Goal: Navigation & Orientation: Find specific page/section

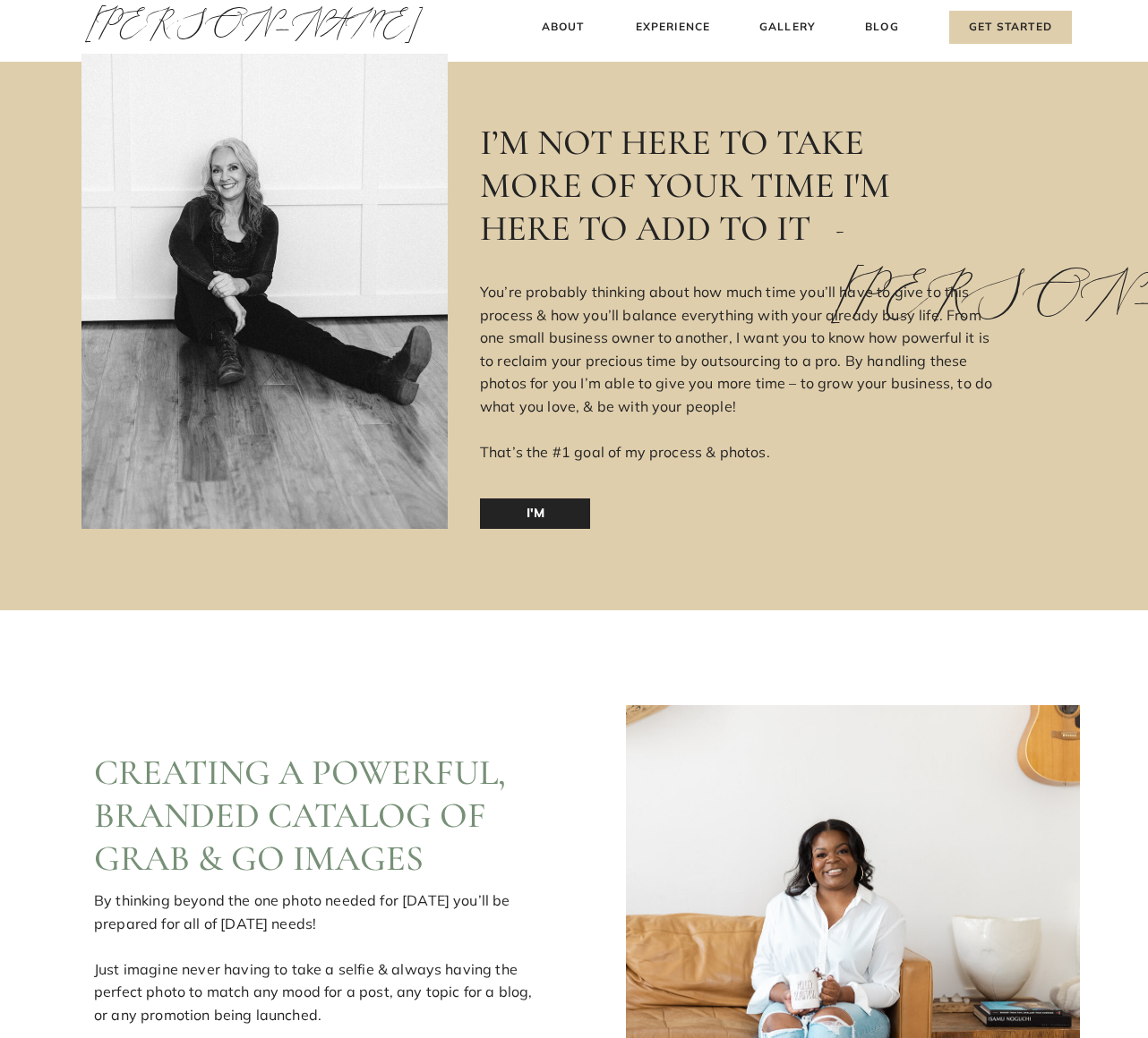
scroll to position [2667, 0]
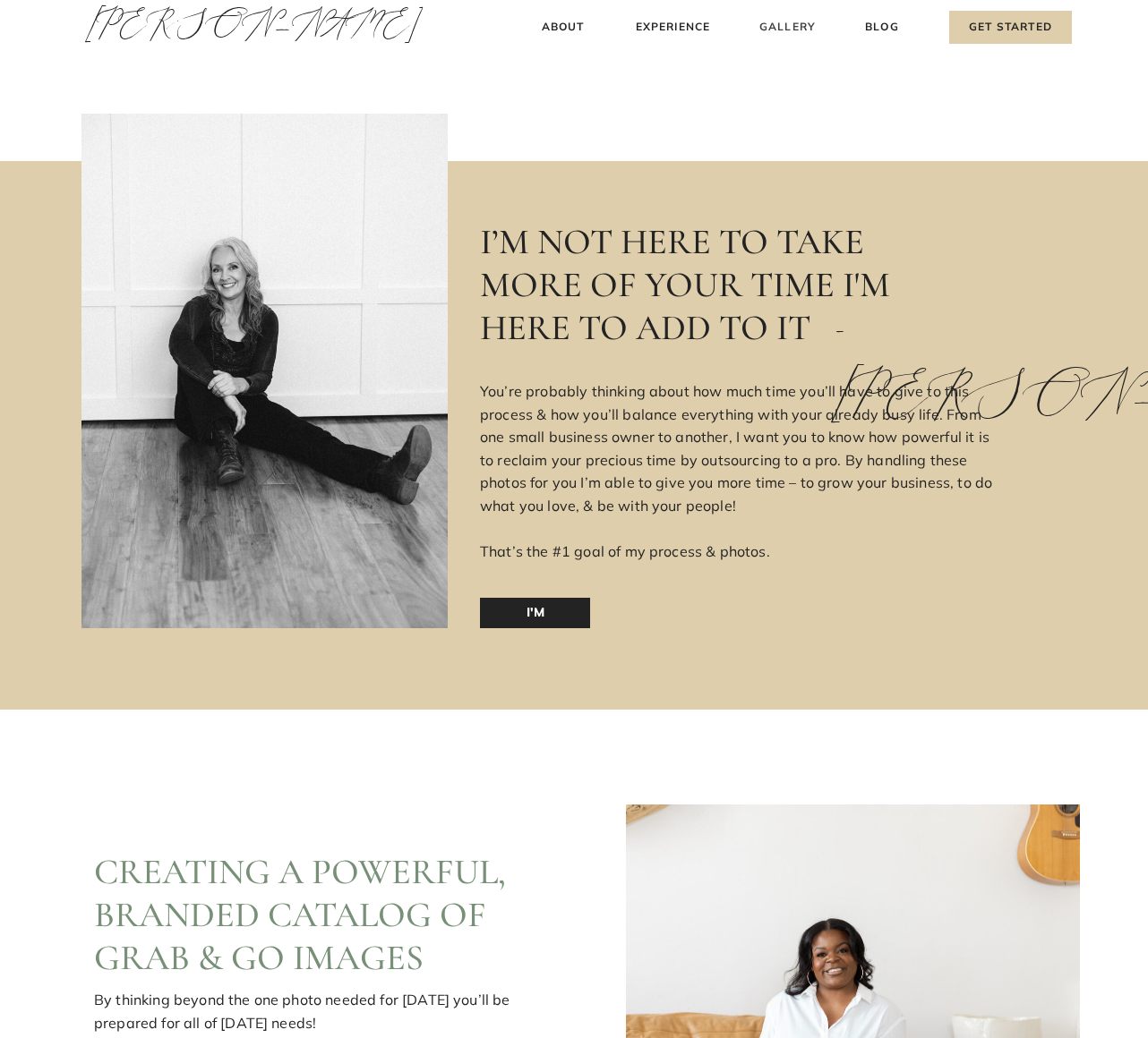
click at [780, 31] on h3 "Gallery" at bounding box center [787, 27] width 60 height 19
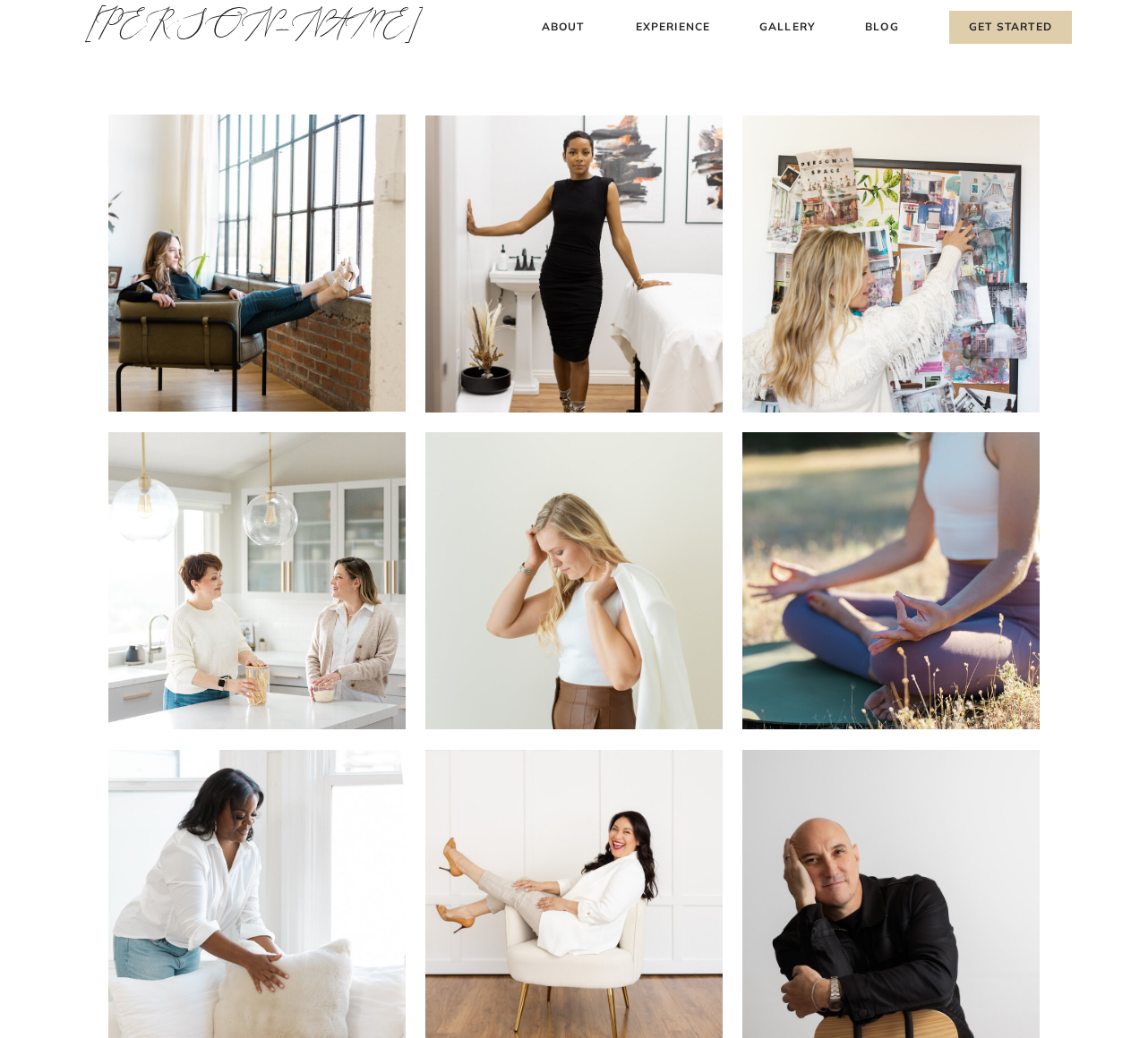
click at [173, 21] on h3 "[PERSON_NAME]" at bounding box center [168, 30] width 166 height 61
